Goal: Information Seeking & Learning: Learn about a topic

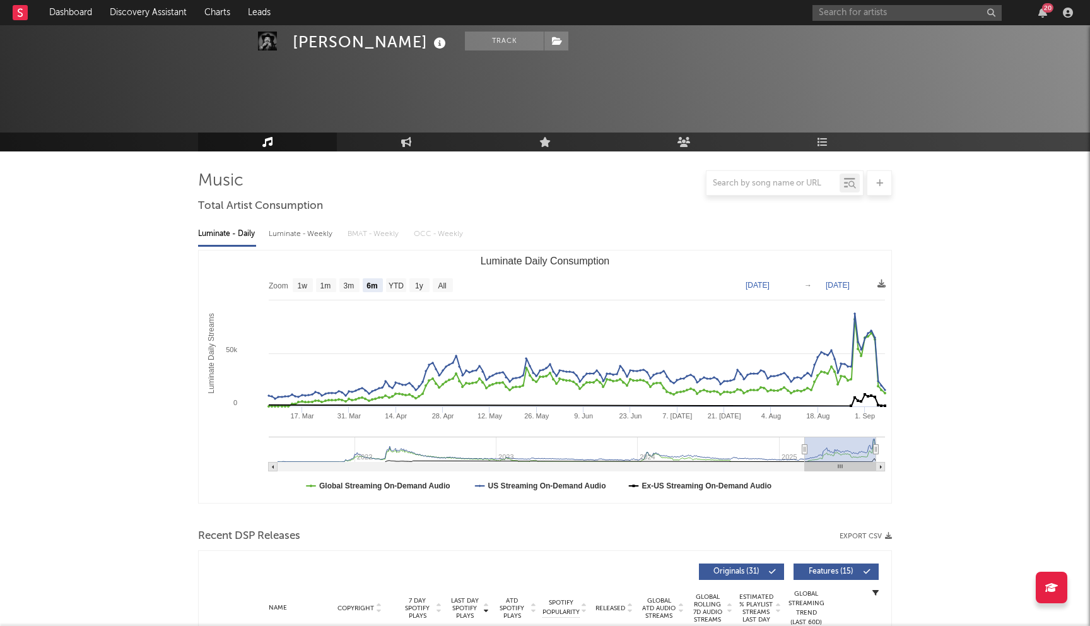
select select "6m"
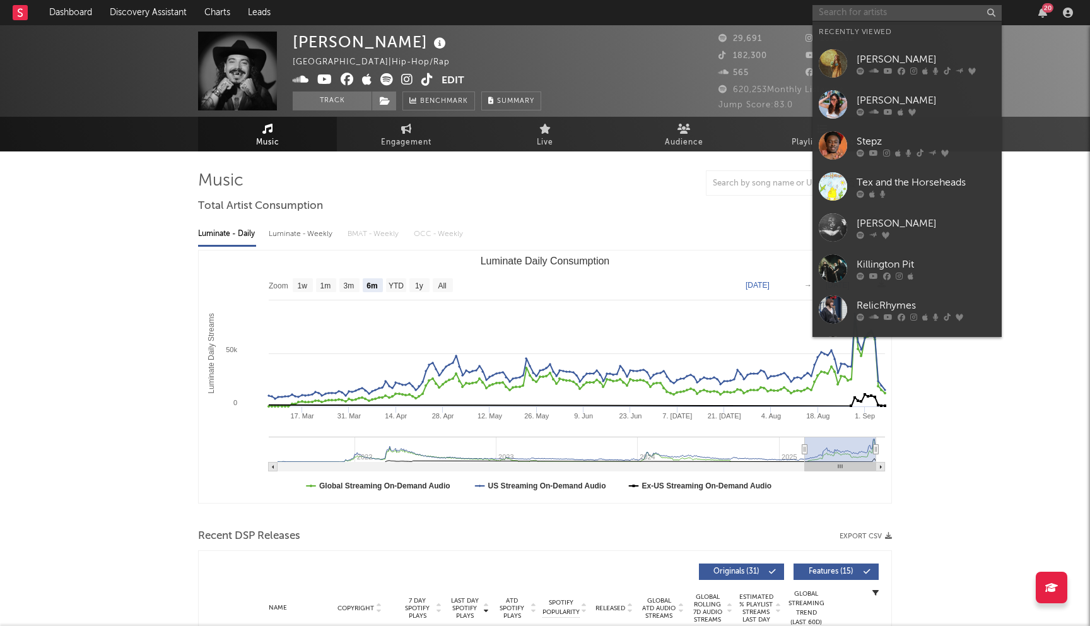
click at [842, 16] on input "text" at bounding box center [907, 13] width 189 height 16
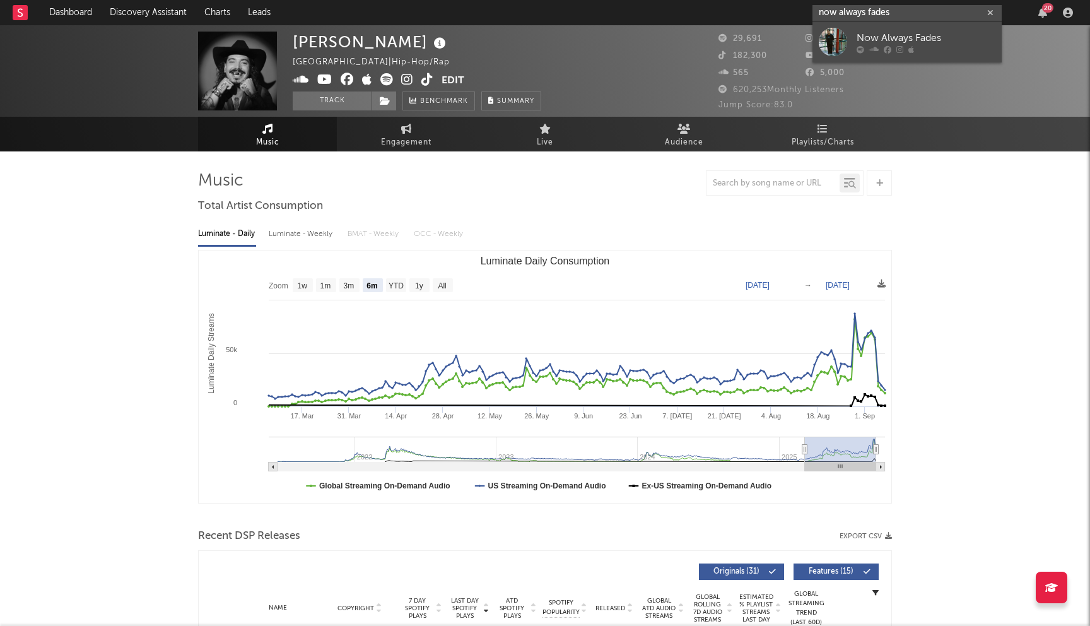
type input "now always fades"
click at [859, 38] on div "Now Always Fades" at bounding box center [926, 37] width 139 height 15
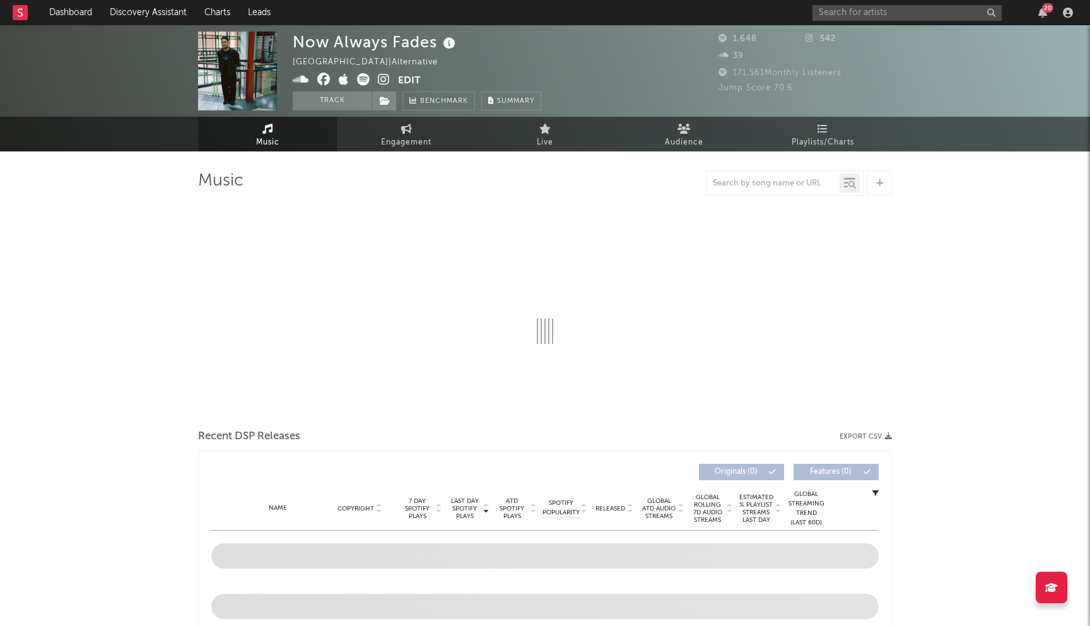
select select "1w"
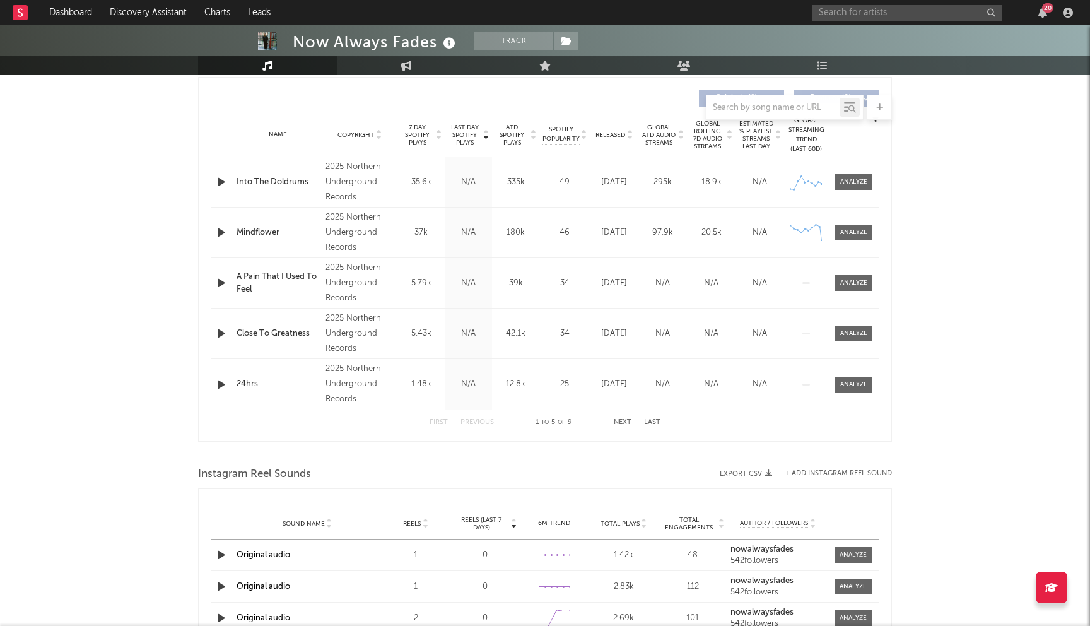
scroll to position [468, 0]
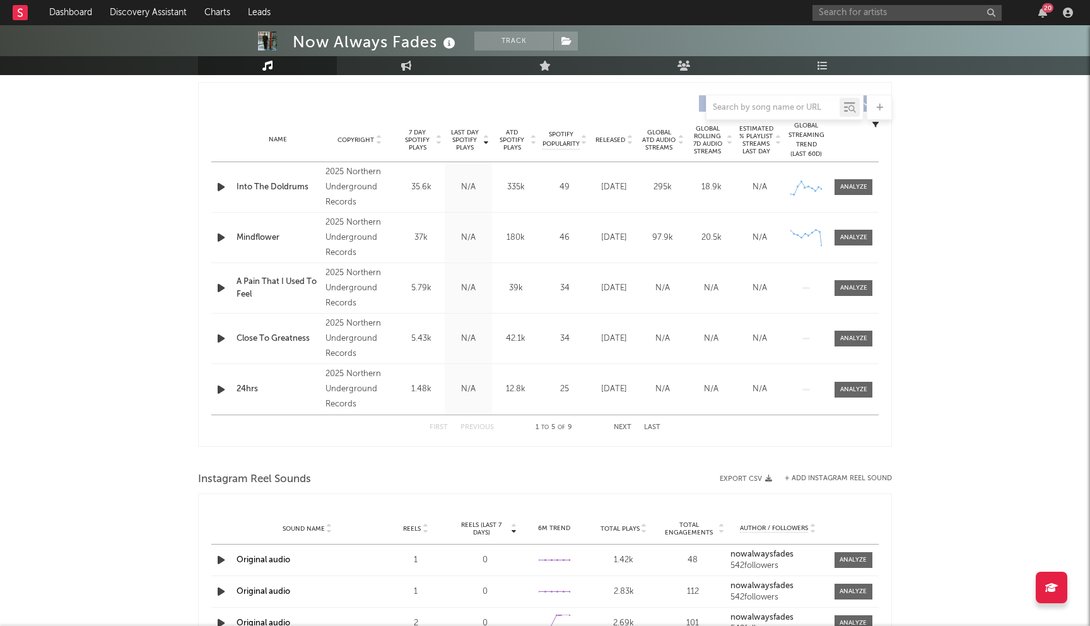
click at [456, 143] on span "Last Day Spotify Plays" at bounding box center [464, 140] width 33 height 23
click at [457, 142] on span "Last Day Spotify Plays" at bounding box center [464, 140] width 33 height 23
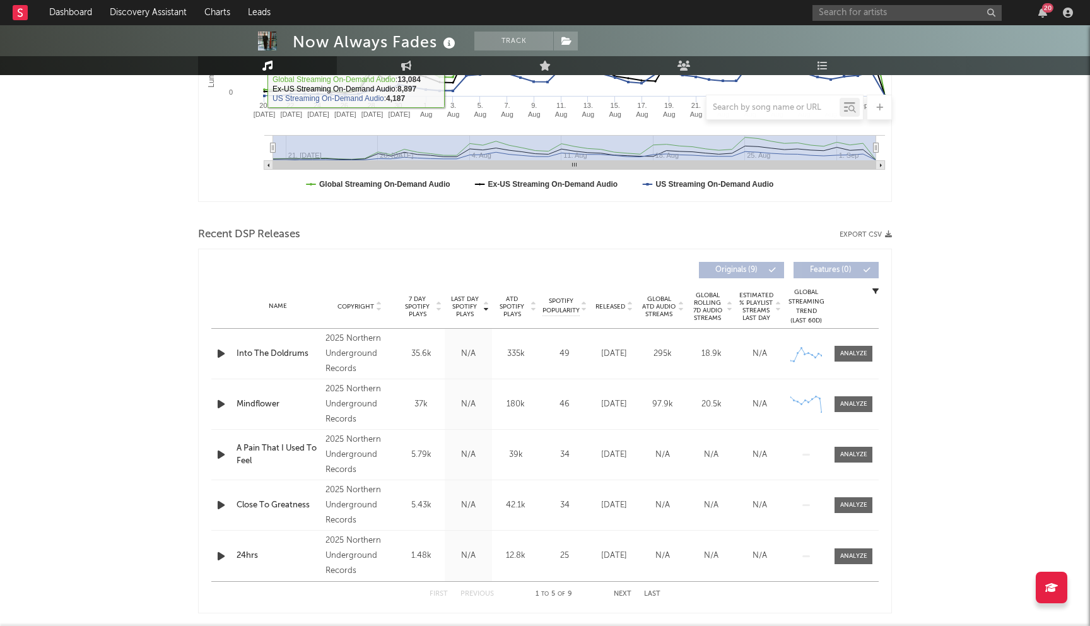
scroll to position [301, 0]
click at [160, 13] on link "Discovery Assistant" at bounding box center [148, 12] width 95 height 25
